Goal: Task Accomplishment & Management: Complete application form

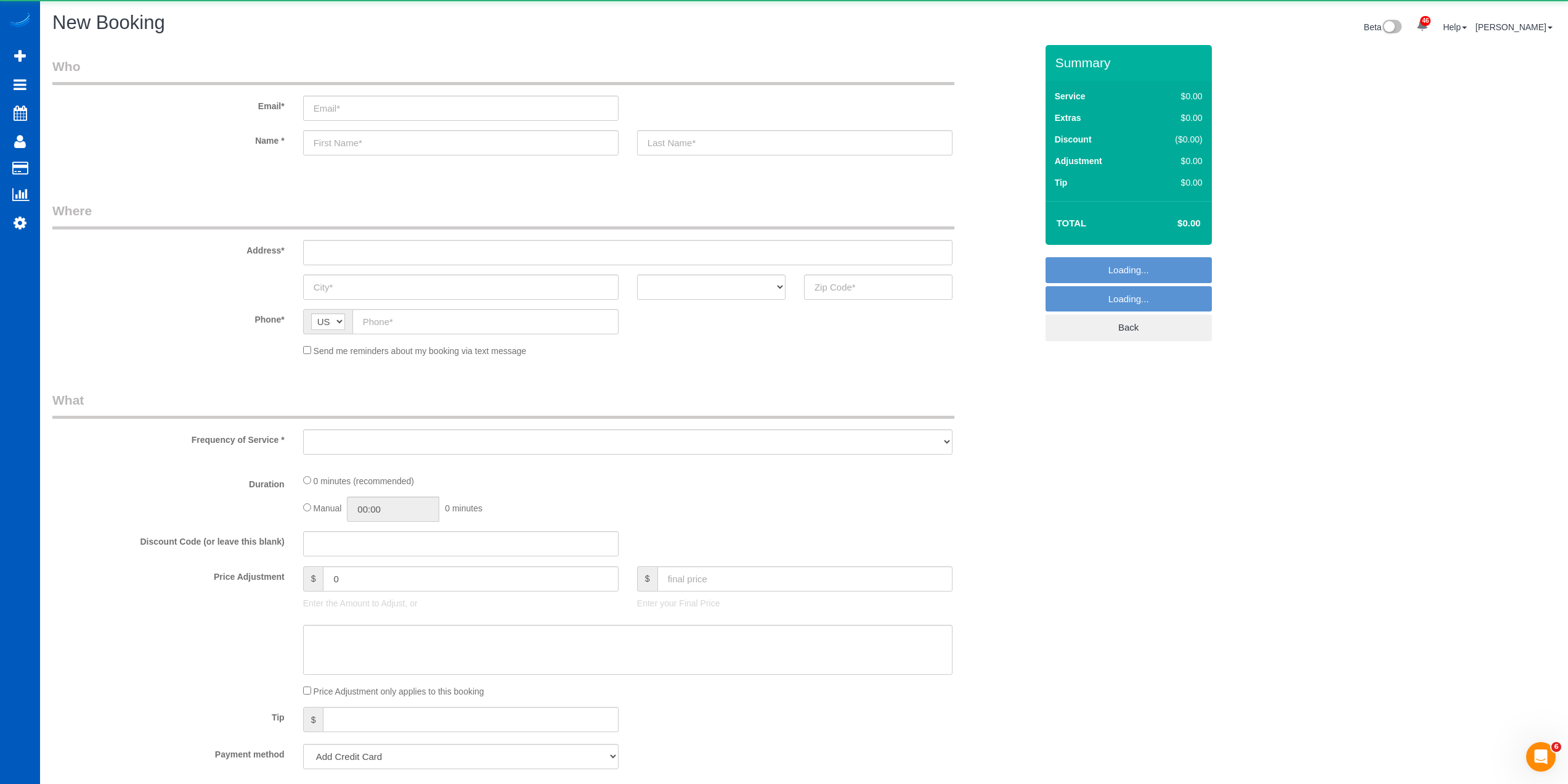
select select "object:1755"
select select "199"
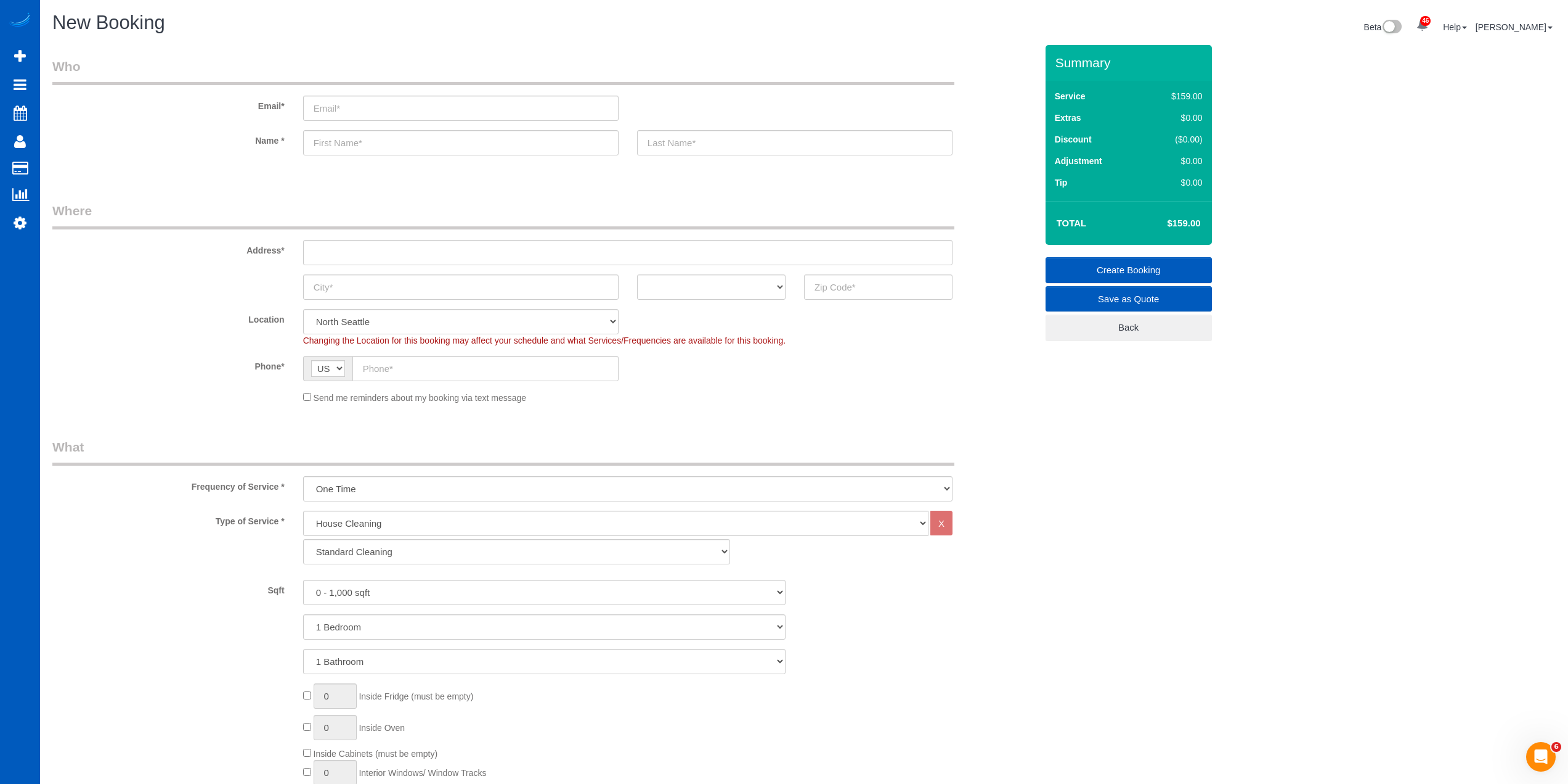
click at [131, 146] on label "Name *" at bounding box center [169, 138] width 251 height 17
click at [143, 141] on label "Name *" at bounding box center [169, 138] width 251 height 17
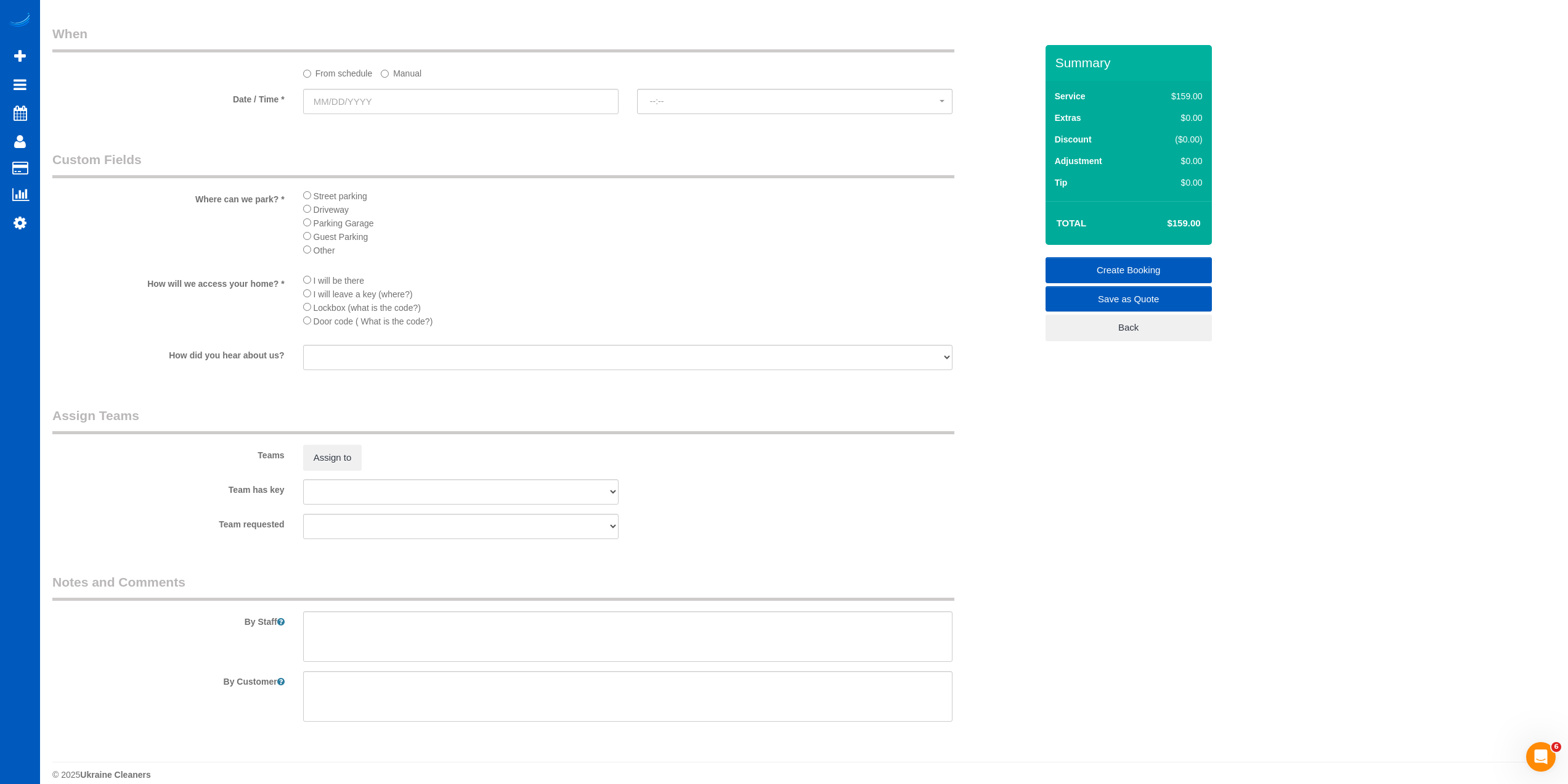
scroll to position [1427, 0]
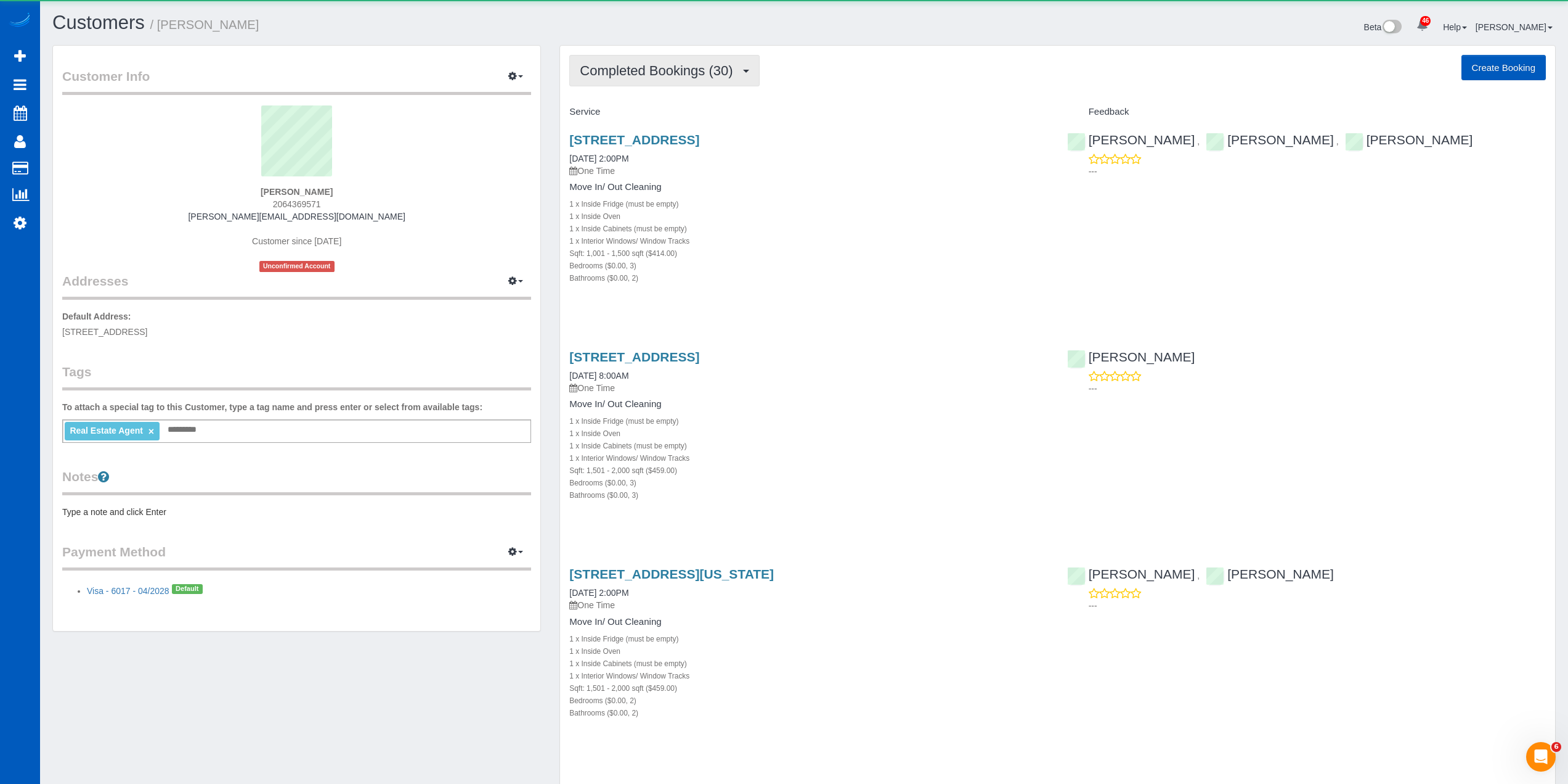
click at [662, 74] on span "Completed Bookings (30)" at bounding box center [659, 71] width 159 height 16
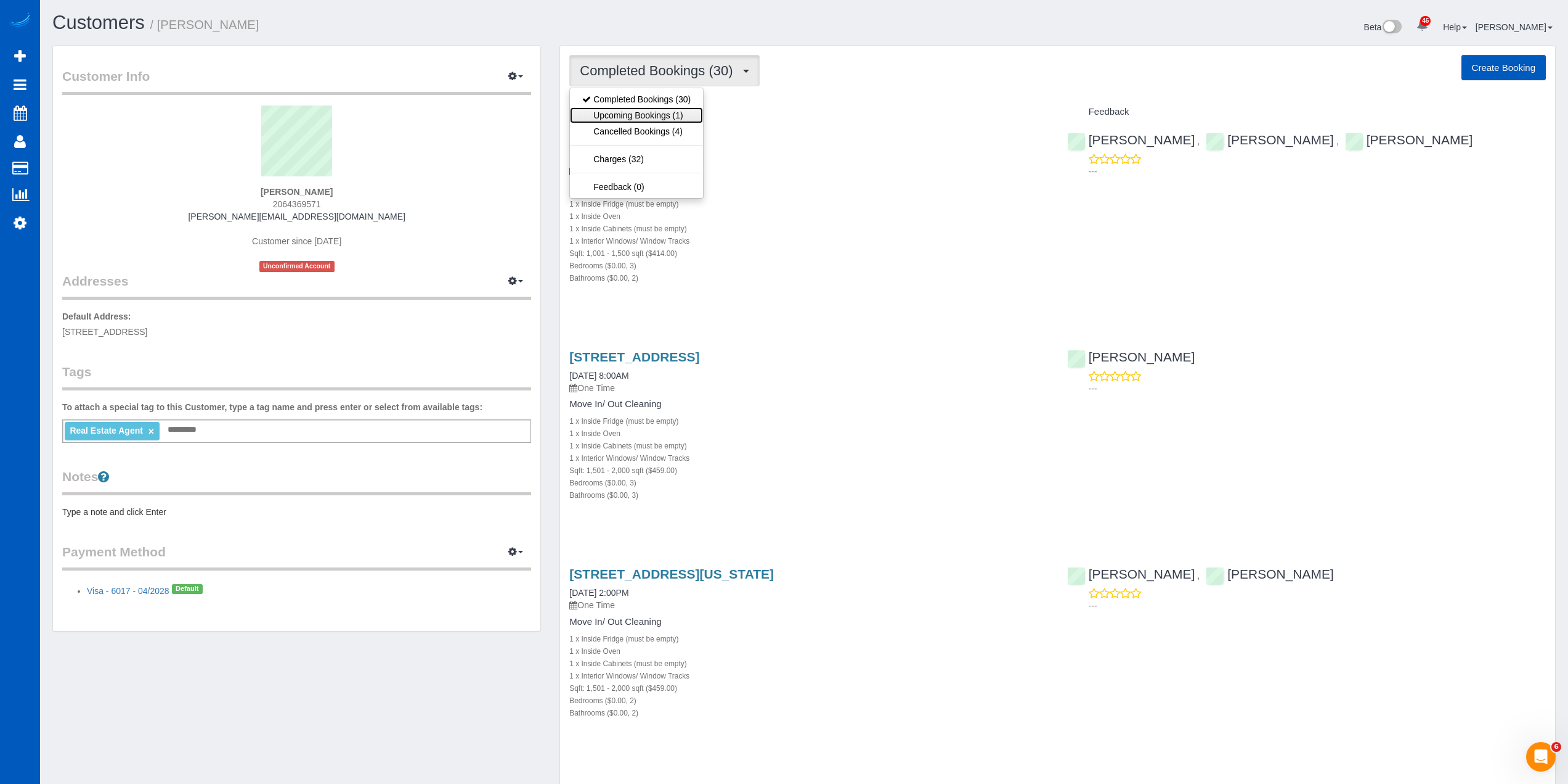
click at [668, 112] on link "Upcoming Bookings (1)" at bounding box center [636, 115] width 134 height 16
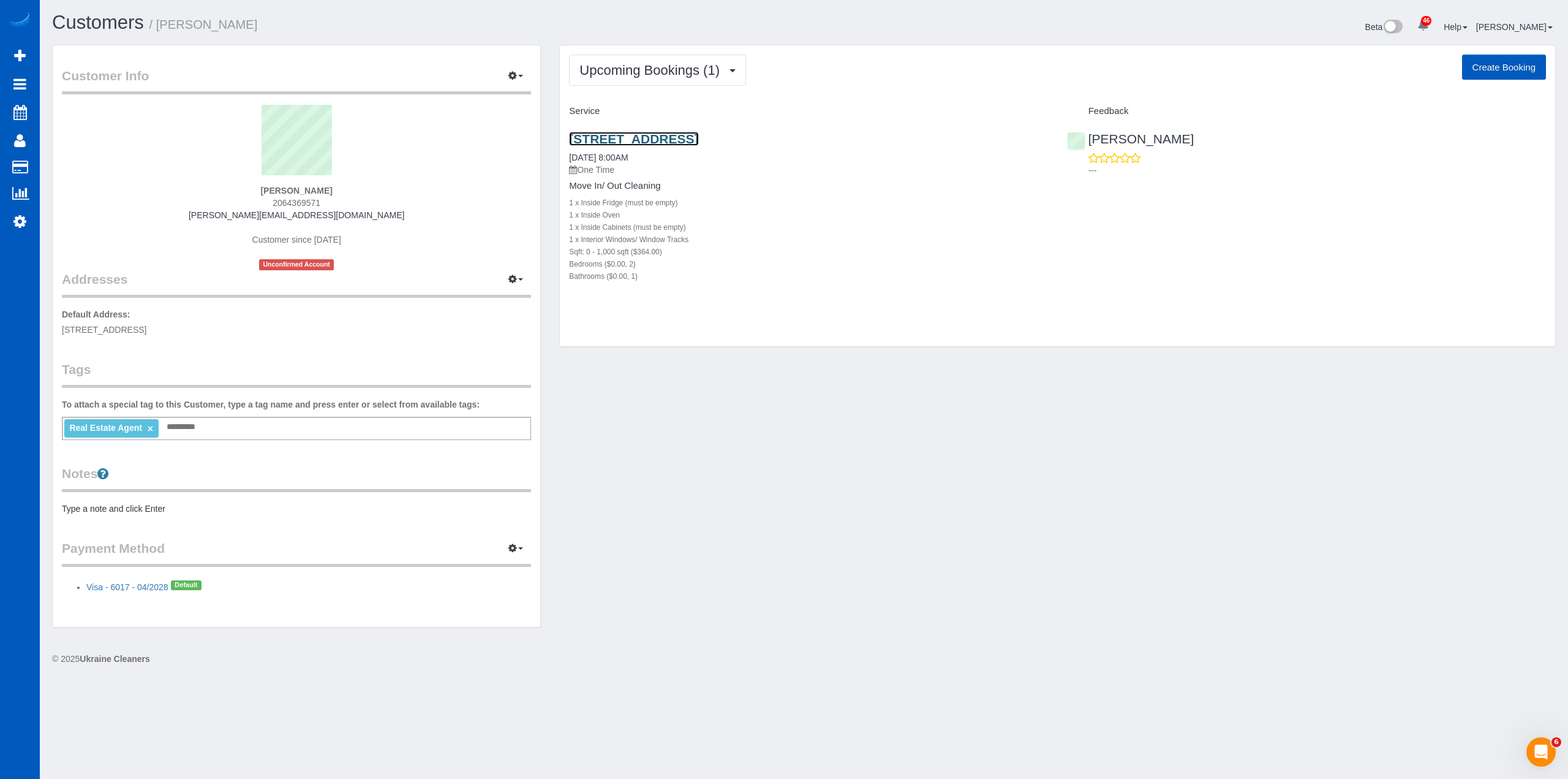
click at [668, 137] on link "7944 17th Ave Sw, Seattle, WA 98106" at bounding box center [633, 139] width 129 height 14
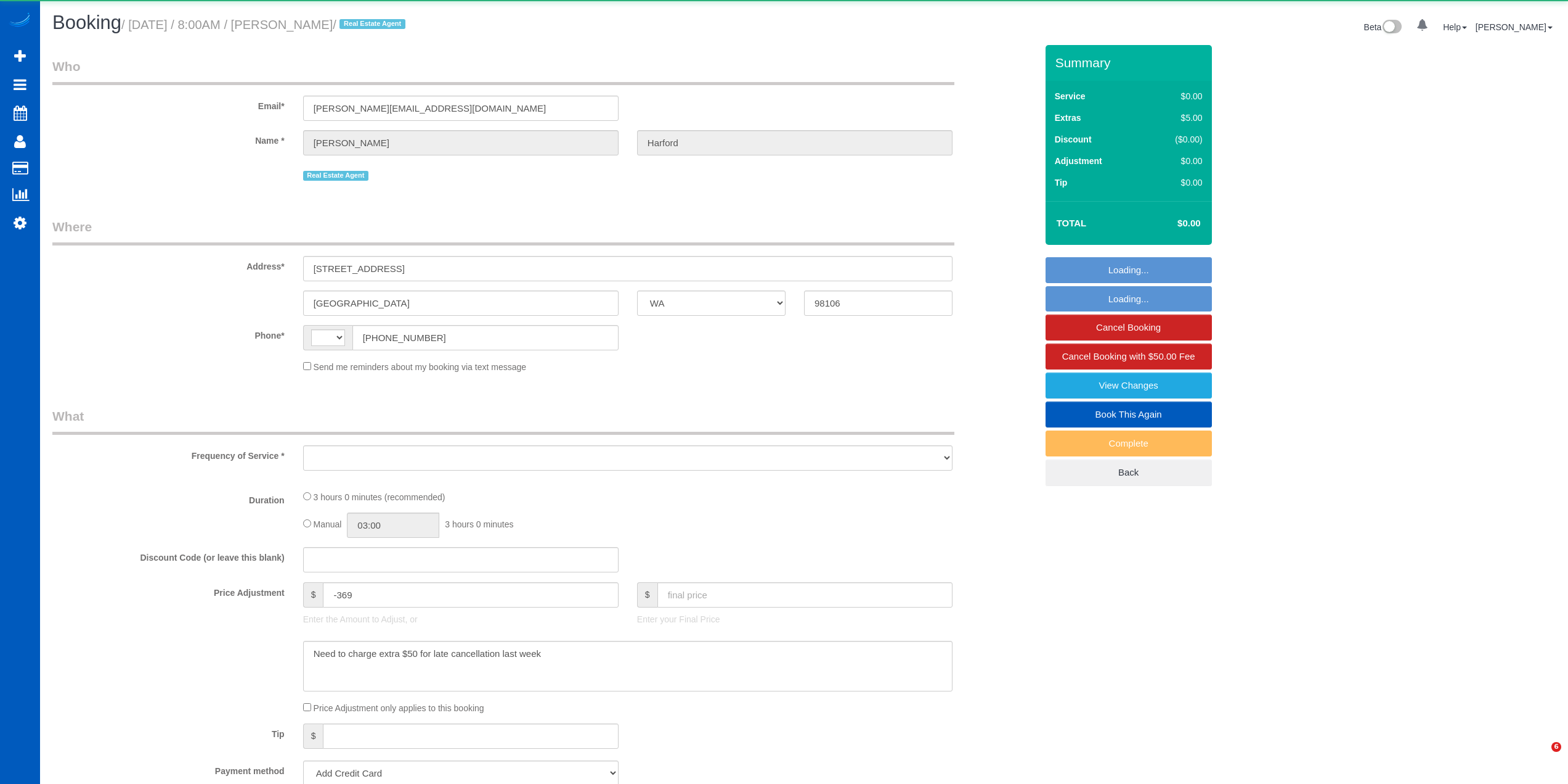
select select "WA"
select select "string:US"
select select "199"
select select "2"
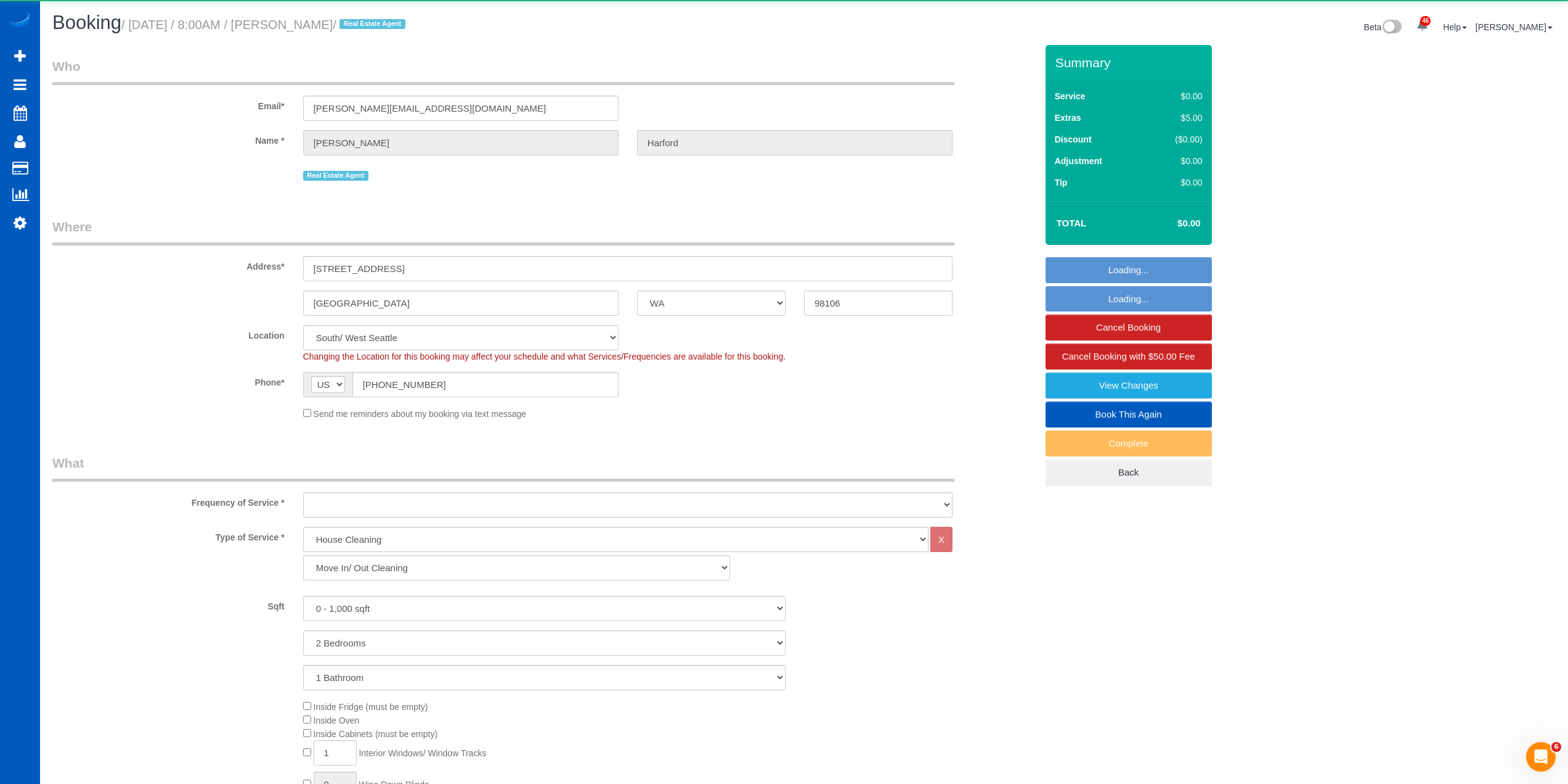
select select "string:fspay-e0366ecf-f802-4967-a000-1bfca719be9a"
select select "object:1207"
select select "spot1"
select select "2"
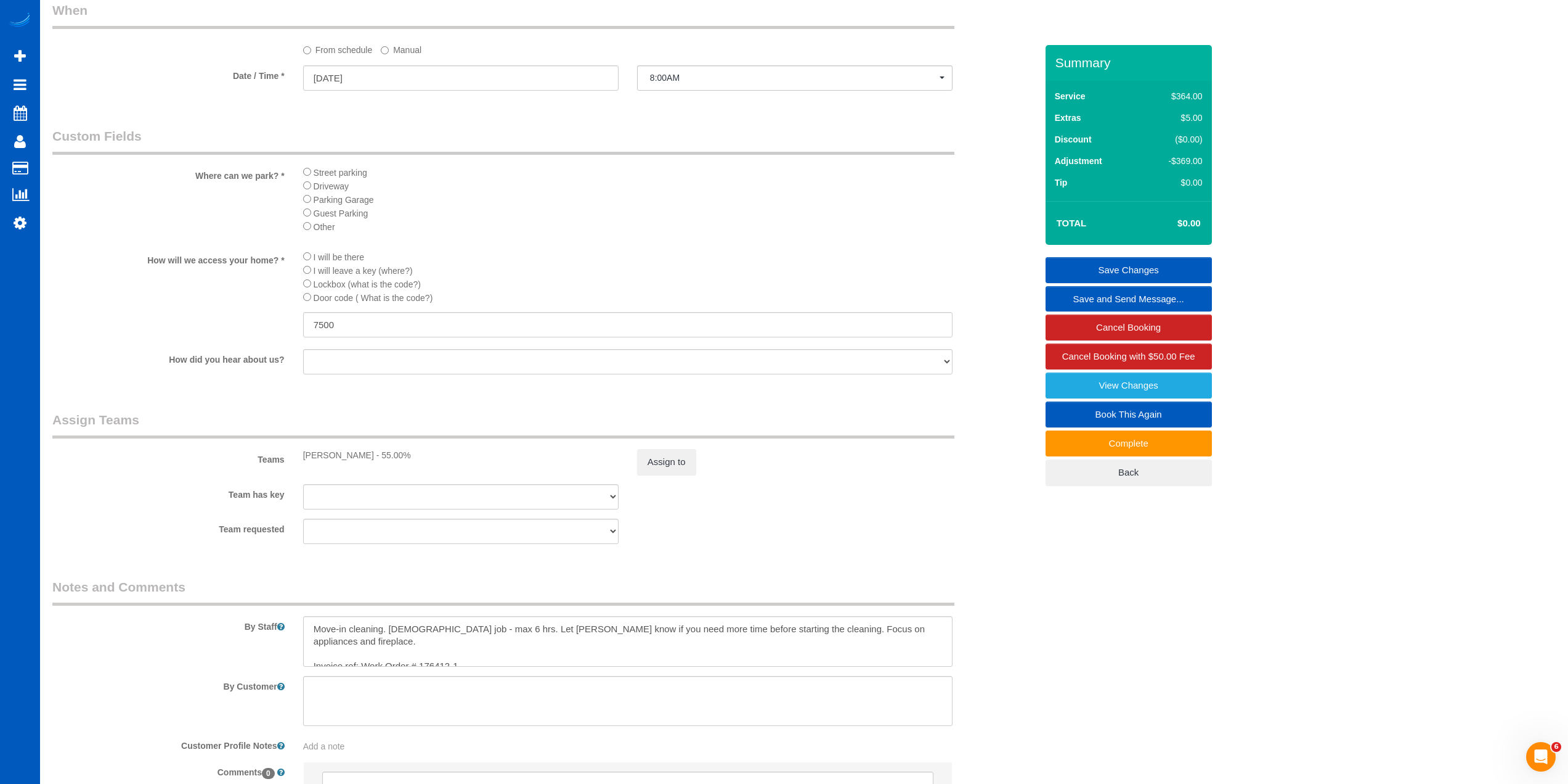
scroll to position [1345, 0]
